Goal: Task Accomplishment & Management: Manage account settings

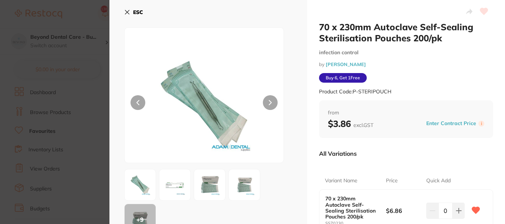
click at [86, 20] on section "70 x 230mm Autoclave Self-Sealing Sterilisation Pouches 200/pk infection contro…" at bounding box center [252, 112] width 505 height 224
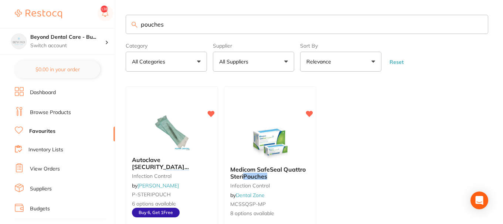
click at [31, 115] on link "Browse Products" at bounding box center [50, 112] width 41 height 7
click at [181, 22] on input "pouches" at bounding box center [307, 24] width 362 height 19
drag, startPoint x: 180, startPoint y: 24, endPoint x: 98, endPoint y: 22, distance: 82.4
click at [94, 24] on div "$0.00 Beyond Dental Care - Bu... Switch account Beyond Dental Care - Sandstone …" at bounding box center [251, 112] width 503 height 224
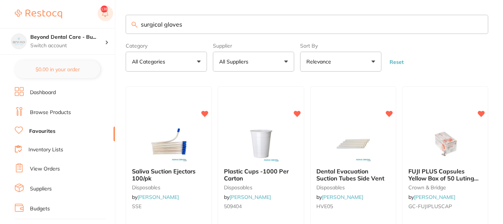
type input "surgical gloves"
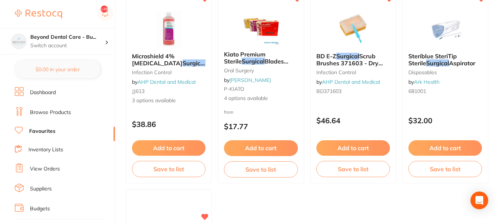
scroll to position [111, 0]
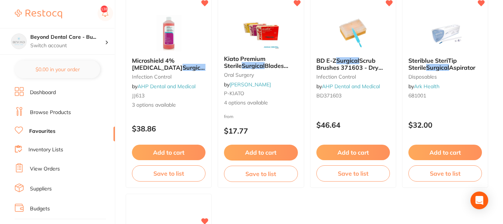
click at [61, 109] on link "Browse Products" at bounding box center [50, 112] width 41 height 7
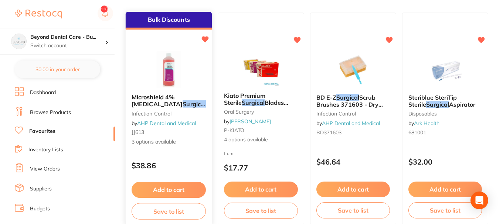
scroll to position [0, 0]
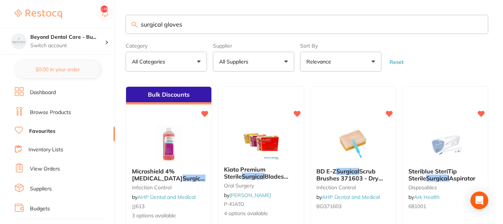
drag, startPoint x: 187, startPoint y: 27, endPoint x: 118, endPoint y: 27, distance: 69.1
click at [118, 27] on div "$0.00 Beyond Dental Care - Bu... Switch account Beyond Dental Care - Sandstone …" at bounding box center [251, 112] width 503 height 224
click at [60, 111] on link "Browse Products" at bounding box center [50, 112] width 41 height 7
click at [31, 110] on link "Browse Products" at bounding box center [50, 112] width 41 height 7
click at [48, 112] on link "Browse Products" at bounding box center [50, 112] width 41 height 7
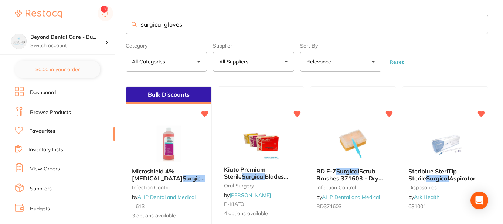
click at [65, 110] on link "Browse Products" at bounding box center [50, 112] width 41 height 7
click at [58, 109] on link "Browse Products" at bounding box center [50, 112] width 41 height 7
click at [50, 110] on link "Browse Products" at bounding box center [50, 112] width 41 height 7
click at [52, 109] on link "Browse Products" at bounding box center [50, 112] width 41 height 7
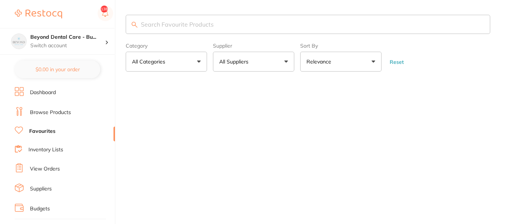
click at [49, 112] on link "Browse Products" at bounding box center [50, 112] width 41 height 7
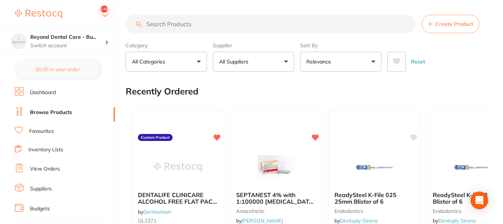
click at [210, 24] on input "search" at bounding box center [271, 24] width 290 height 18
paste input "surgical gloves"
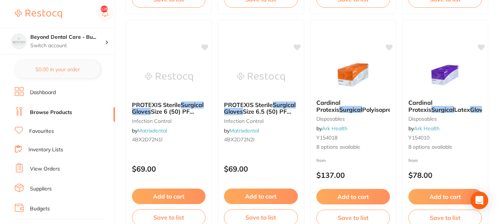
scroll to position [2032, 0]
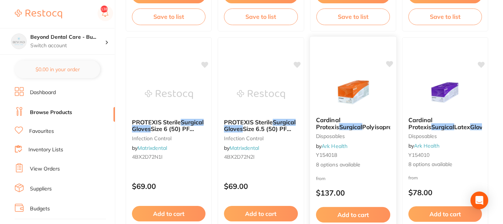
type input "surgical gloves"
click at [389, 64] on icon at bounding box center [389, 64] width 7 height 6
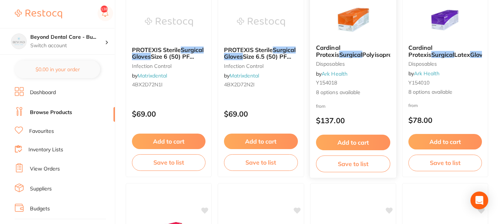
scroll to position [2106, 0]
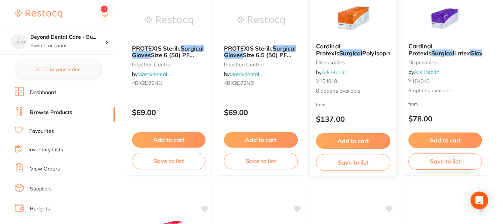
click at [357, 163] on button "Save to list" at bounding box center [353, 162] width 74 height 17
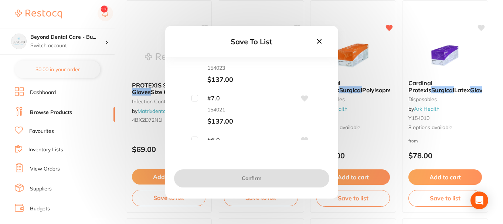
scroll to position [0, 0]
click at [197, 110] on input "checkbox" at bounding box center [194, 111] width 7 height 7
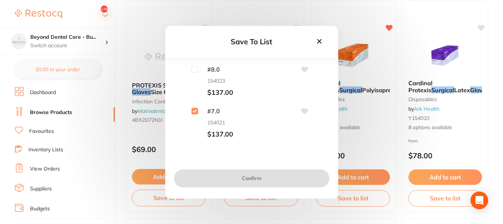
checkbox input "true"
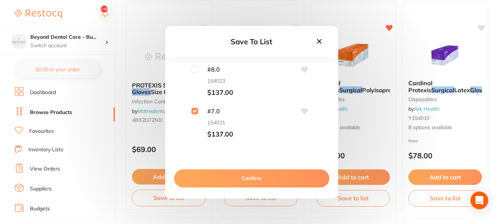
scroll to position [37, 0]
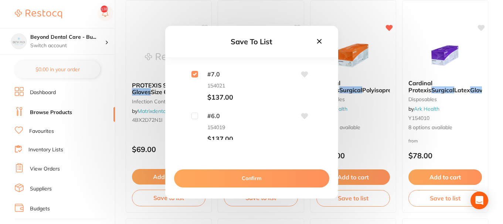
click at [196, 113] on input "checkbox" at bounding box center [194, 116] width 7 height 7
checkbox input "true"
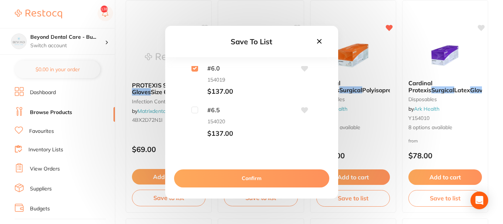
scroll to position [74, 0]
click at [194, 122] on input "checkbox" at bounding box center [194, 120] width 7 height 7
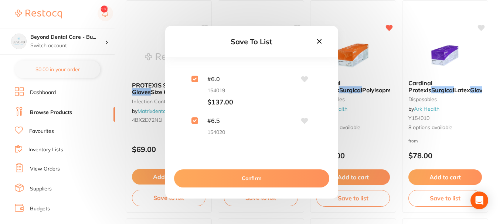
checkbox input "true"
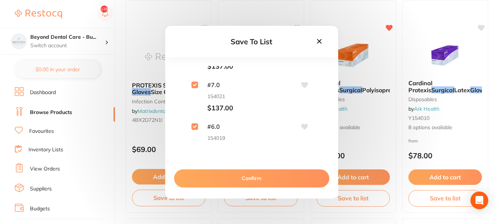
scroll to position [37, 0]
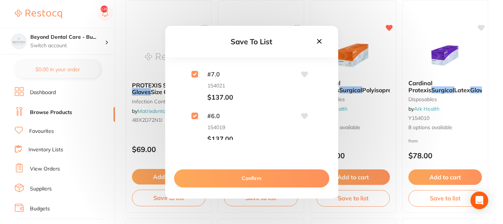
click at [304, 75] on icon at bounding box center [304, 74] width 7 height 6
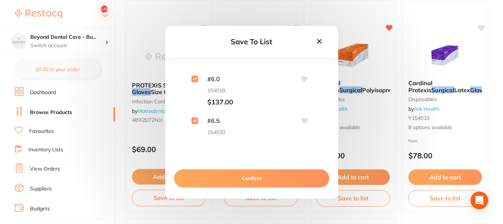
click at [257, 174] on button "Confirm" at bounding box center [251, 179] width 155 height 18
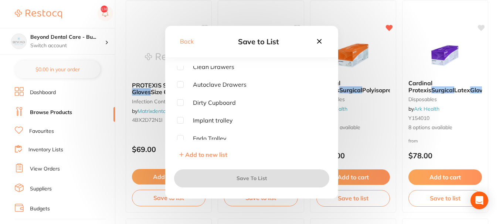
scroll to position [95, 0]
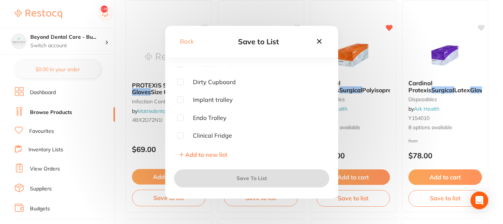
click at [180, 99] on input "checkbox" at bounding box center [180, 99] width 7 height 7
checkbox input "true"
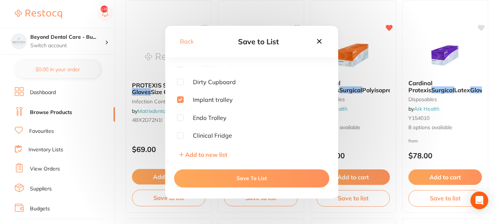
click at [253, 176] on button "Save To List" at bounding box center [251, 179] width 155 height 18
